Goal: Obtain resource: Obtain resource

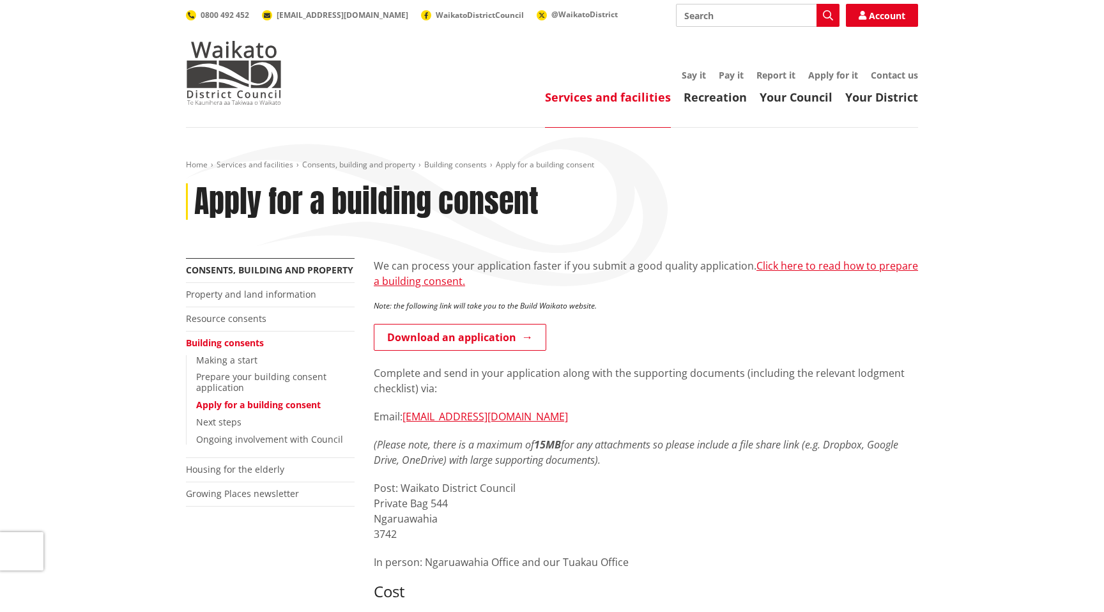
click at [693, 26] on input "Search" at bounding box center [758, 15] width 164 height 23
type input "woodburner"
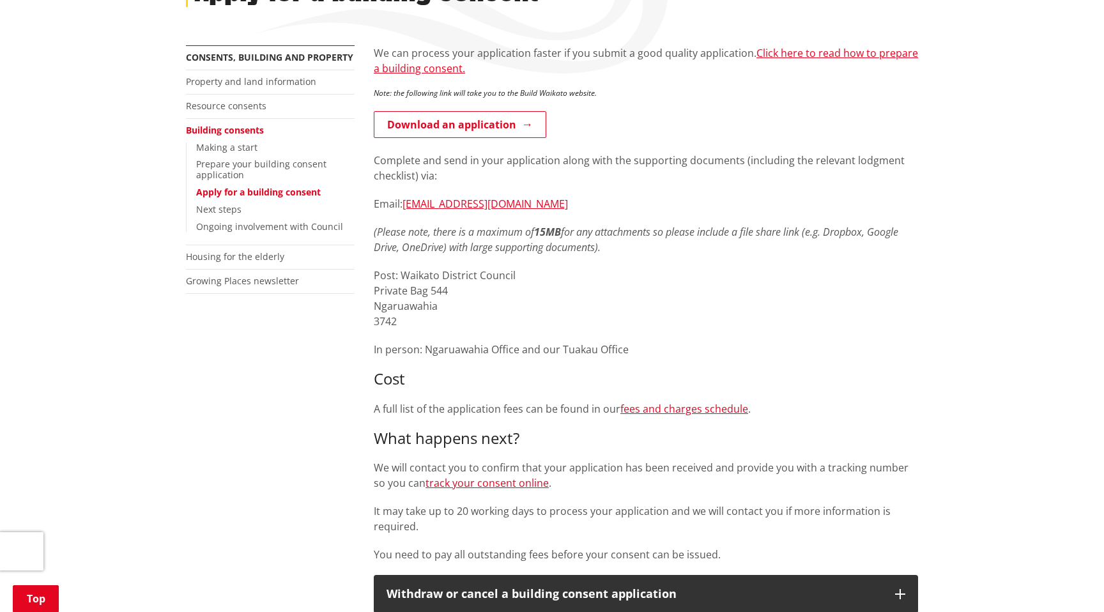
scroll to position [210, 0]
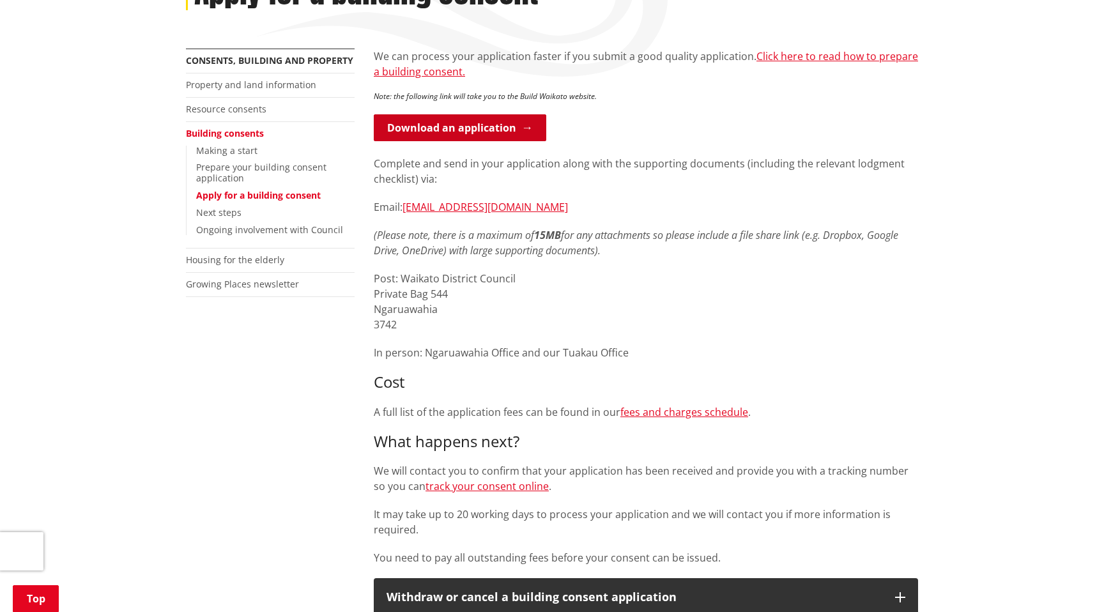
click at [496, 128] on link "Download an application" at bounding box center [460, 127] width 172 height 27
